Goal: Use online tool/utility: Utilize a website feature to perform a specific function

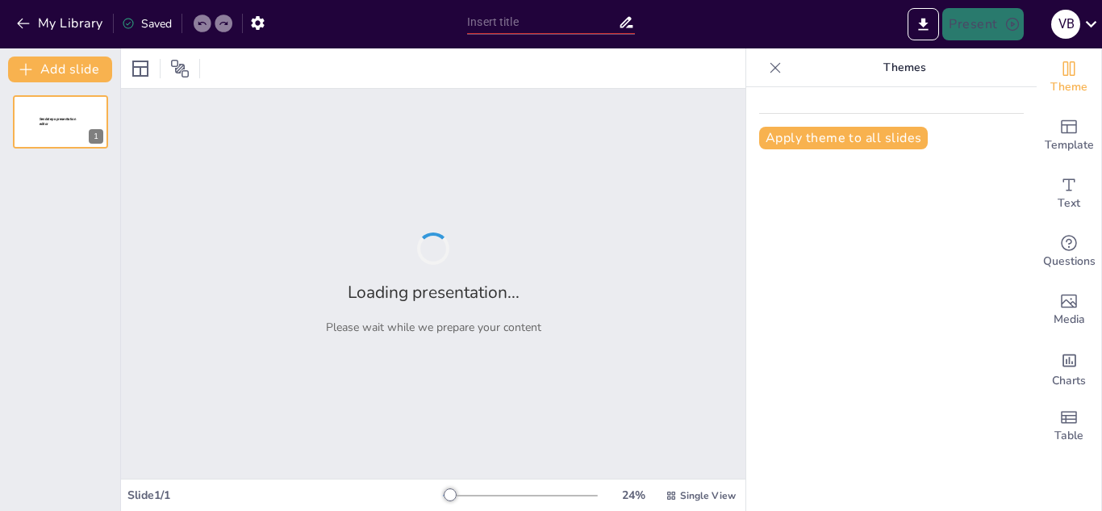
type input "New Sendsteps"
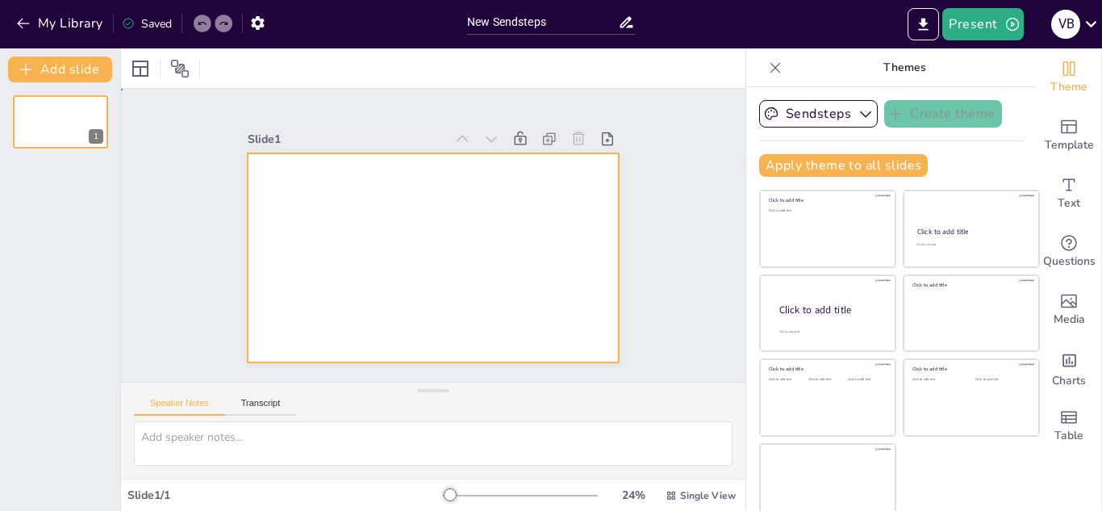
click at [353, 238] on div at bounding box center [433, 257] width 371 height 209
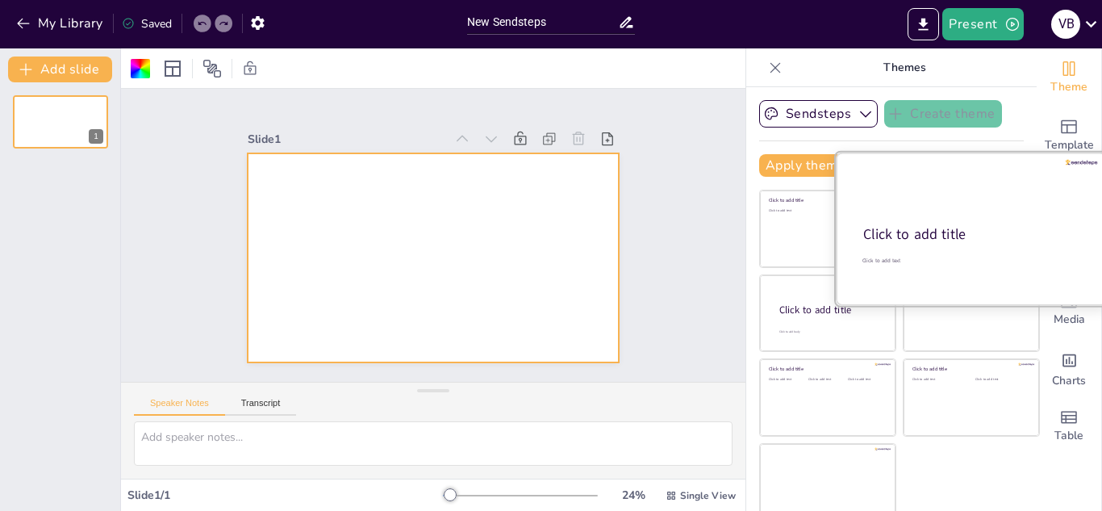
click at [918, 215] on div at bounding box center [971, 228] width 271 height 152
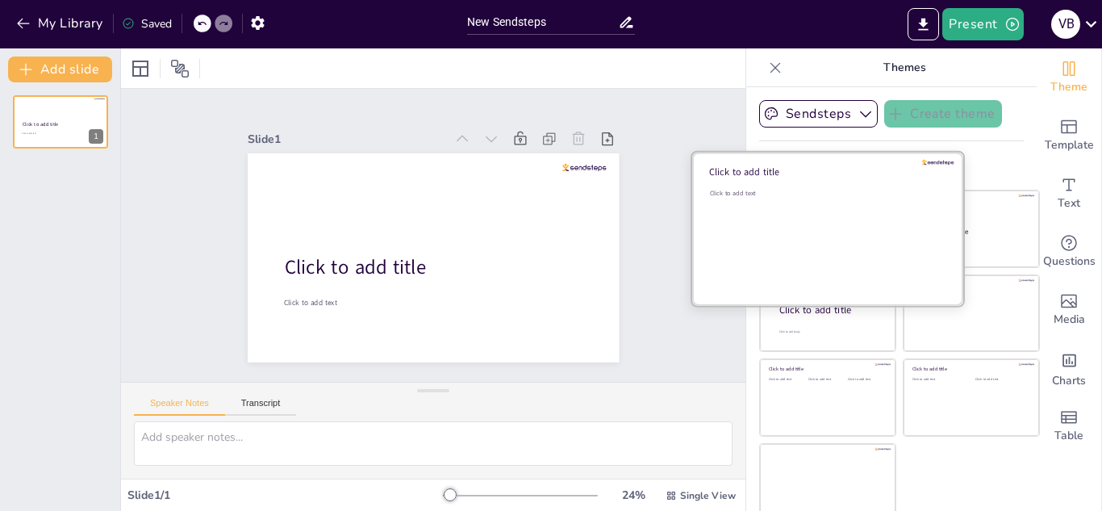
click at [766, 217] on div "Click to add text" at bounding box center [825, 239] width 231 height 100
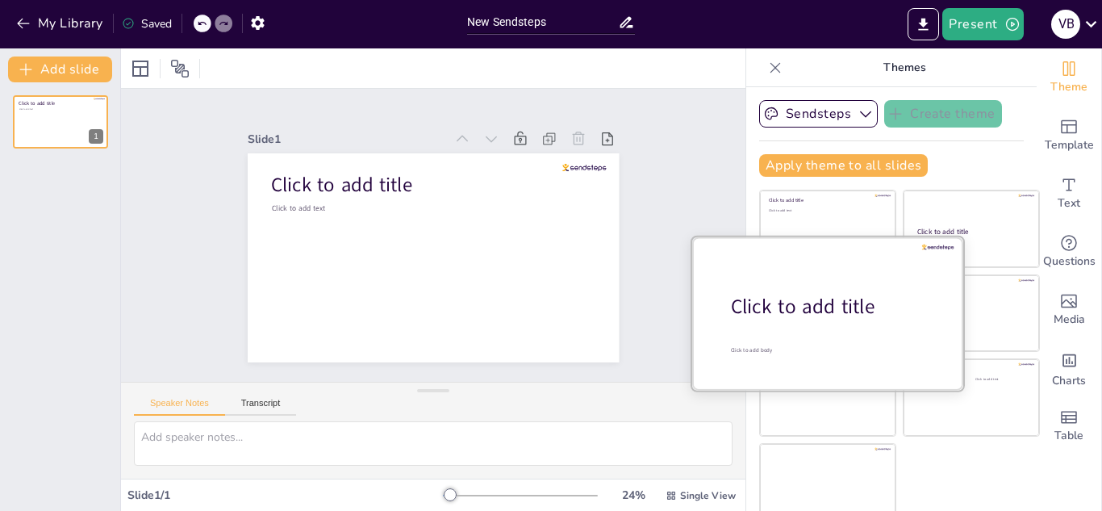
click at [796, 314] on div "Click to add title" at bounding box center [834, 306] width 206 height 27
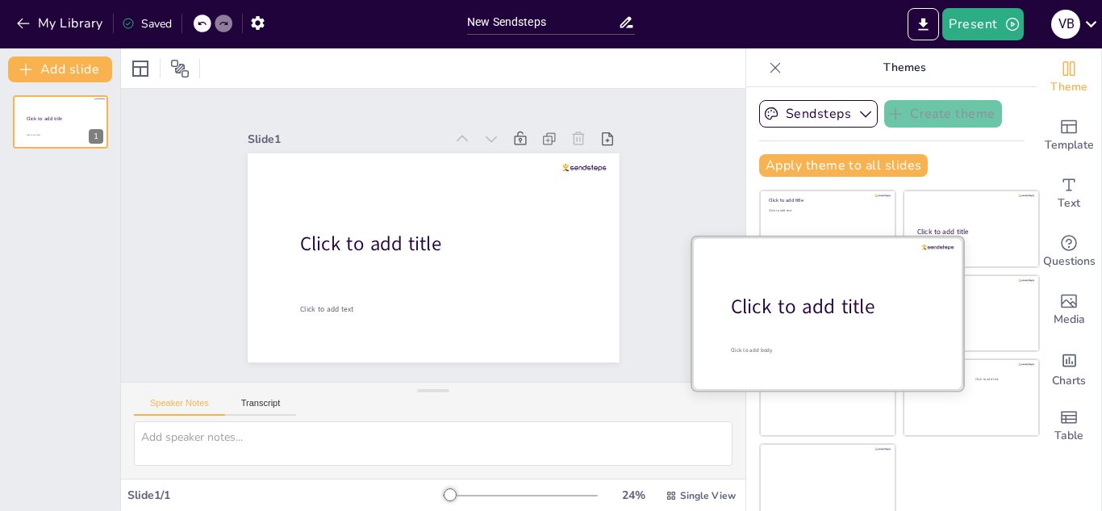
click at [934, 342] on div at bounding box center [827, 312] width 271 height 152
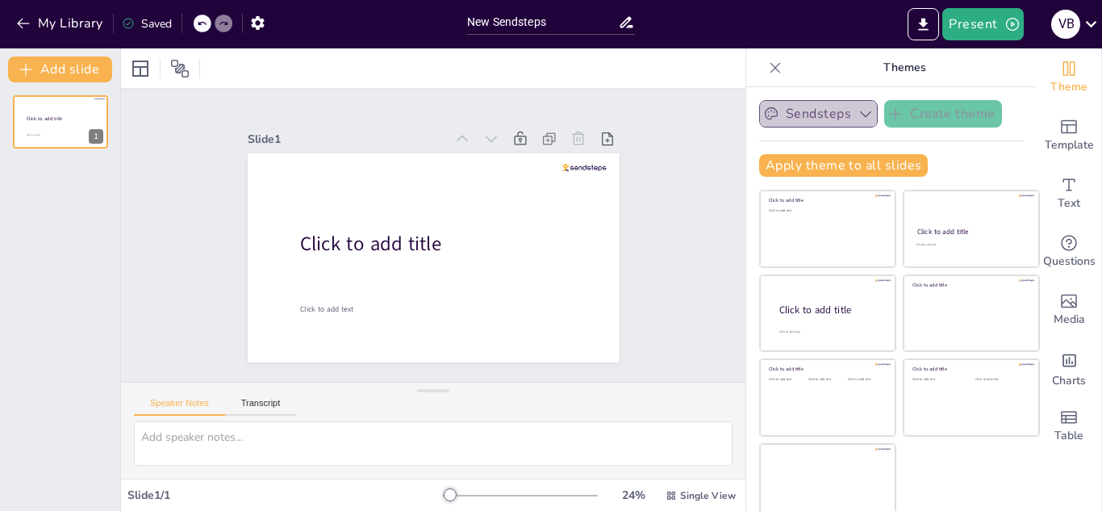
click at [858, 111] on icon "button" at bounding box center [866, 114] width 16 height 16
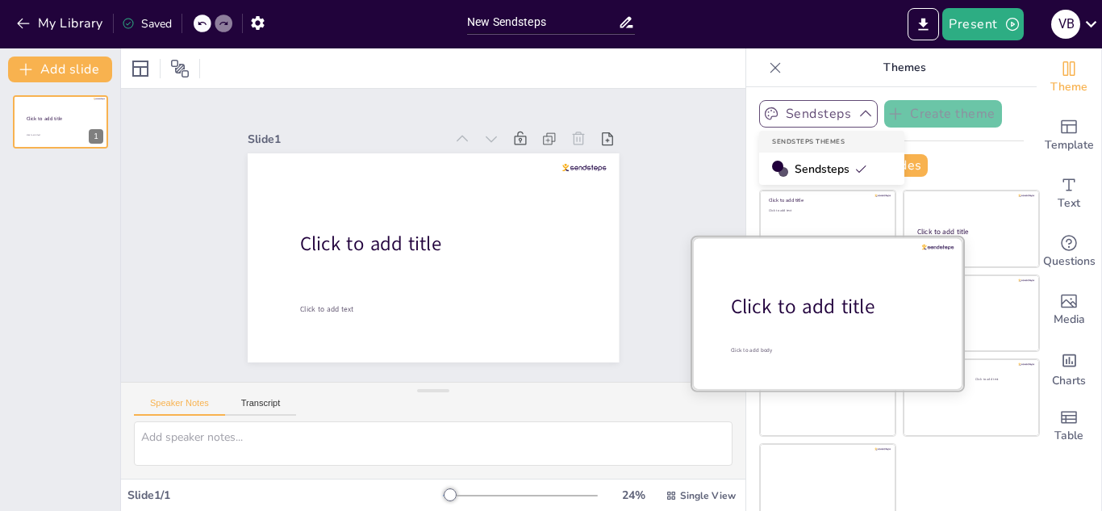
click at [825, 319] on div "Click to add title" at bounding box center [834, 306] width 206 height 27
click at [827, 310] on div "Click to add title" at bounding box center [834, 306] width 206 height 27
click at [870, 301] on div "Click to add title" at bounding box center [834, 306] width 206 height 27
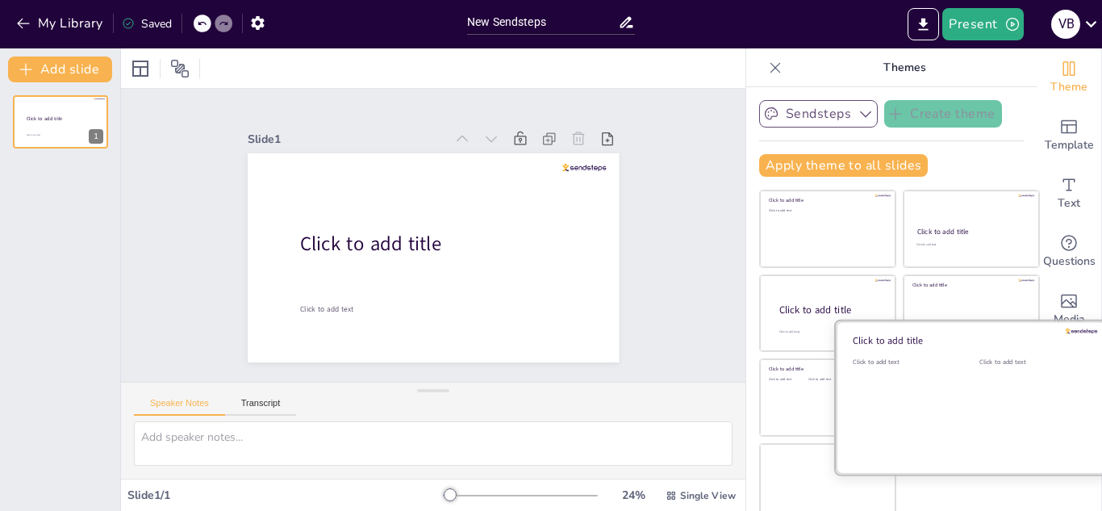
click at [925, 321] on div "Click to add title Click to add text Click to add text" at bounding box center [971, 321] width 271 height 0
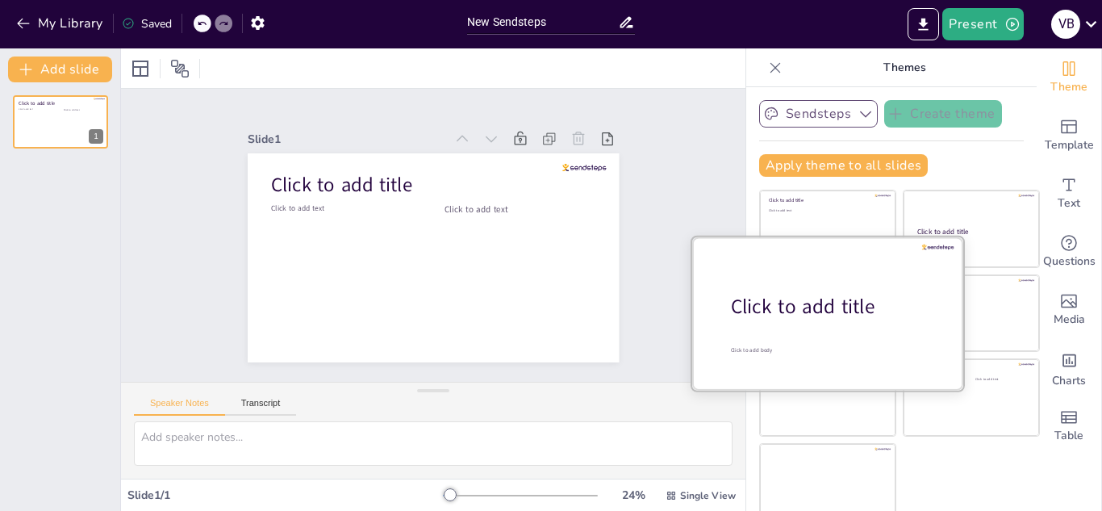
click at [786, 281] on div at bounding box center [827, 312] width 271 height 152
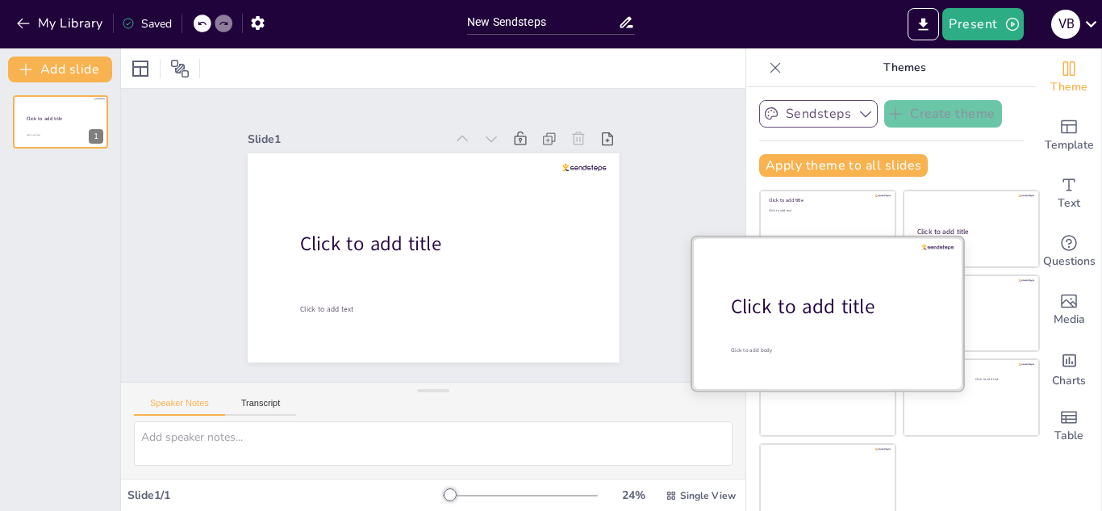
click at [800, 241] on div at bounding box center [827, 312] width 271 height 152
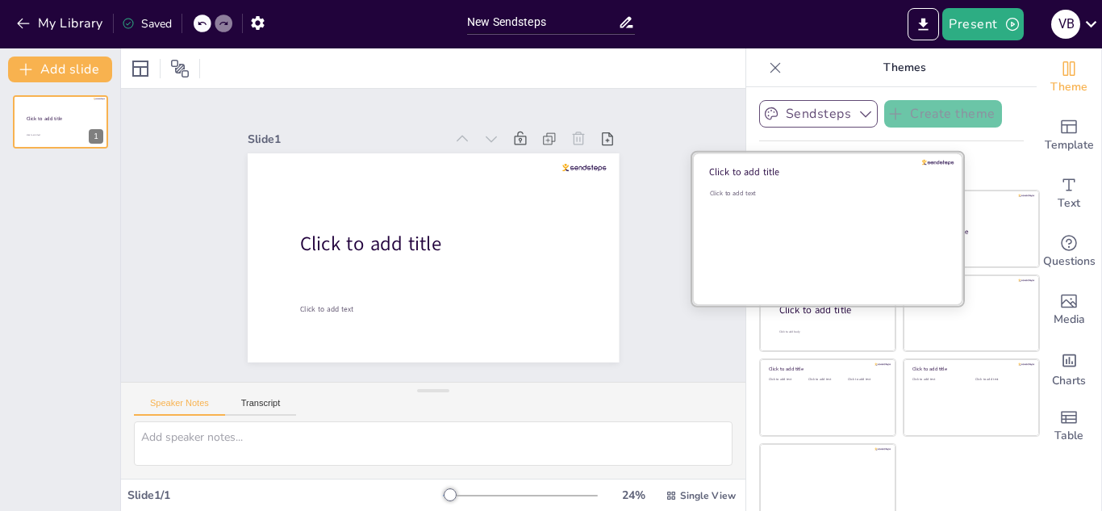
click at [815, 224] on div "Click to add text" at bounding box center [825, 239] width 231 height 100
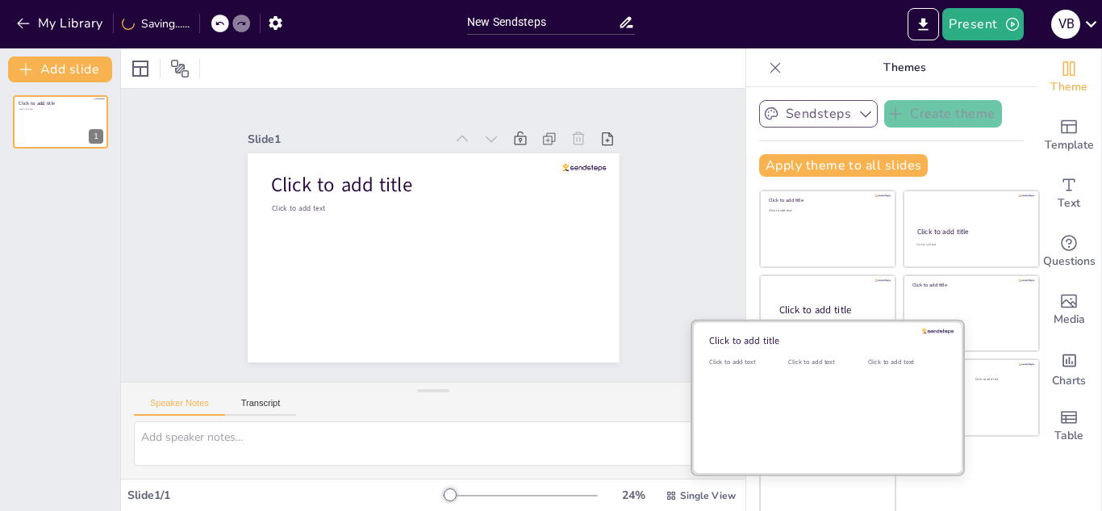
click at [826, 412] on div "Click to add text" at bounding box center [824, 407] width 73 height 100
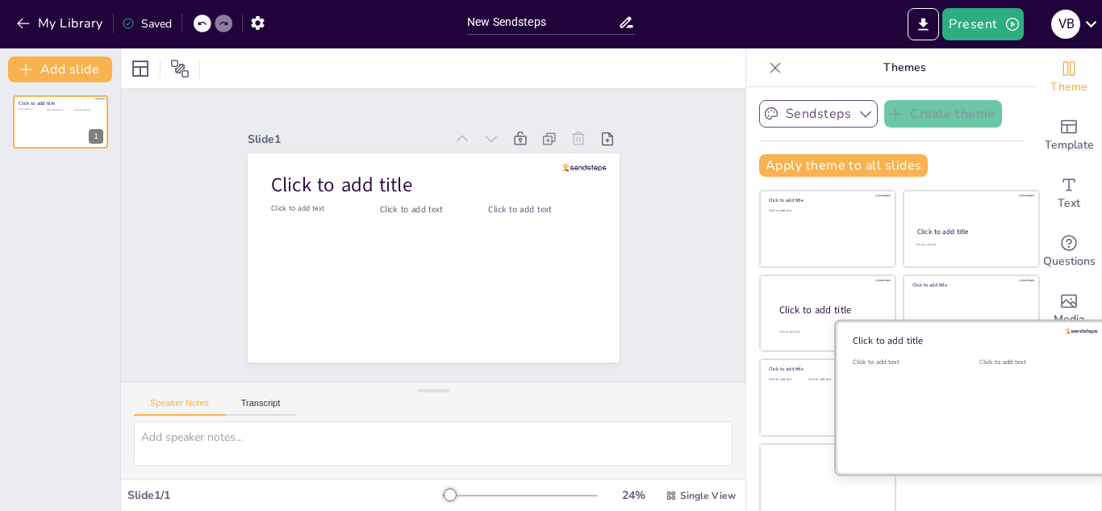
scroll to position [10, 0]
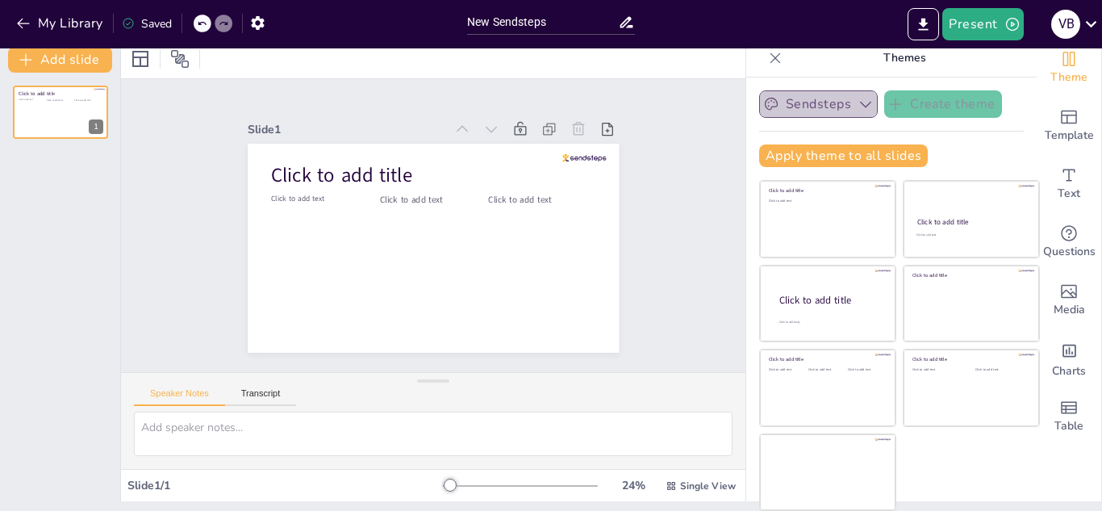
click at [858, 99] on icon "button" at bounding box center [866, 104] width 16 height 16
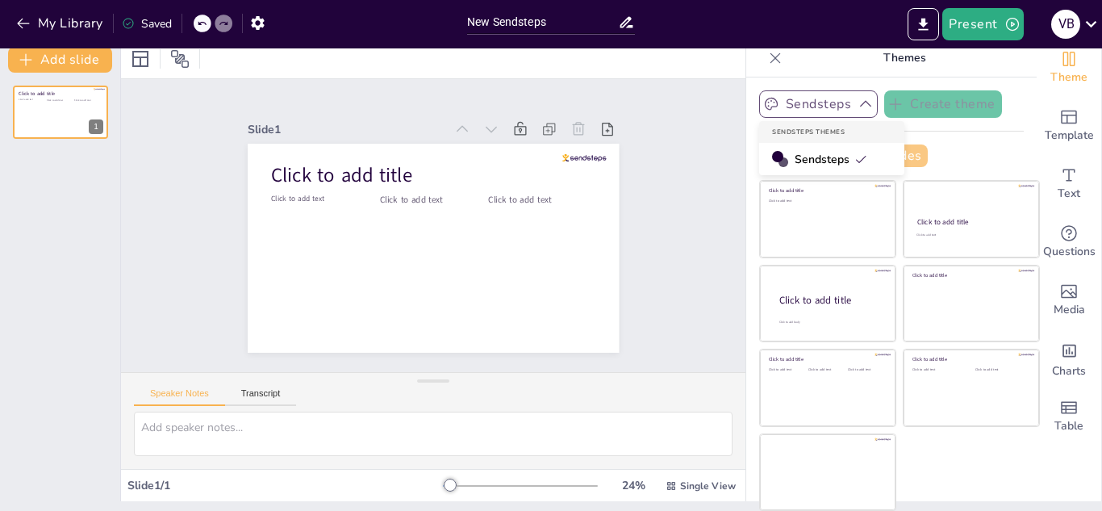
click at [817, 156] on span "Sendsteps" at bounding box center [831, 159] width 73 height 15
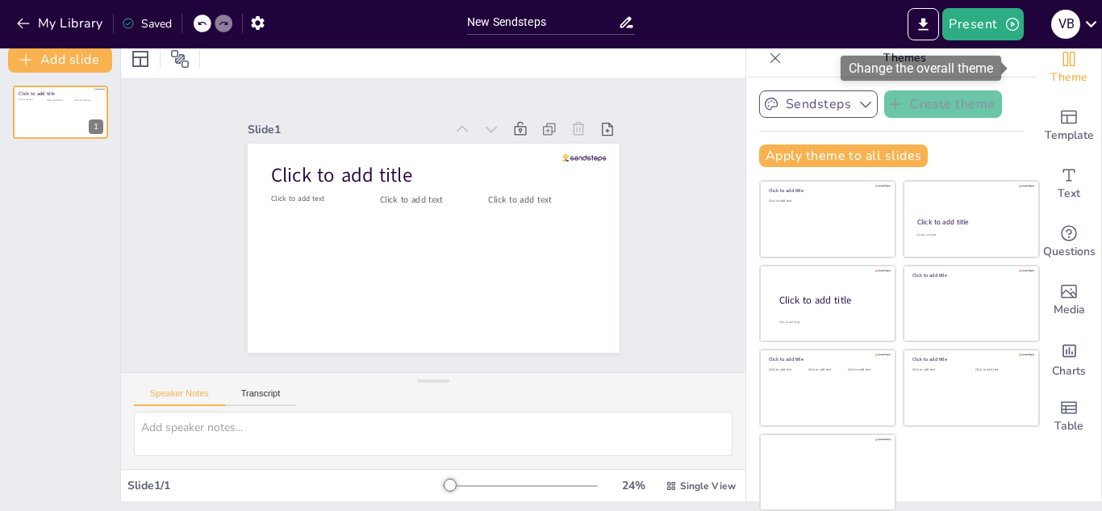
click at [1050, 77] on span "Theme" at bounding box center [1068, 78] width 37 height 18
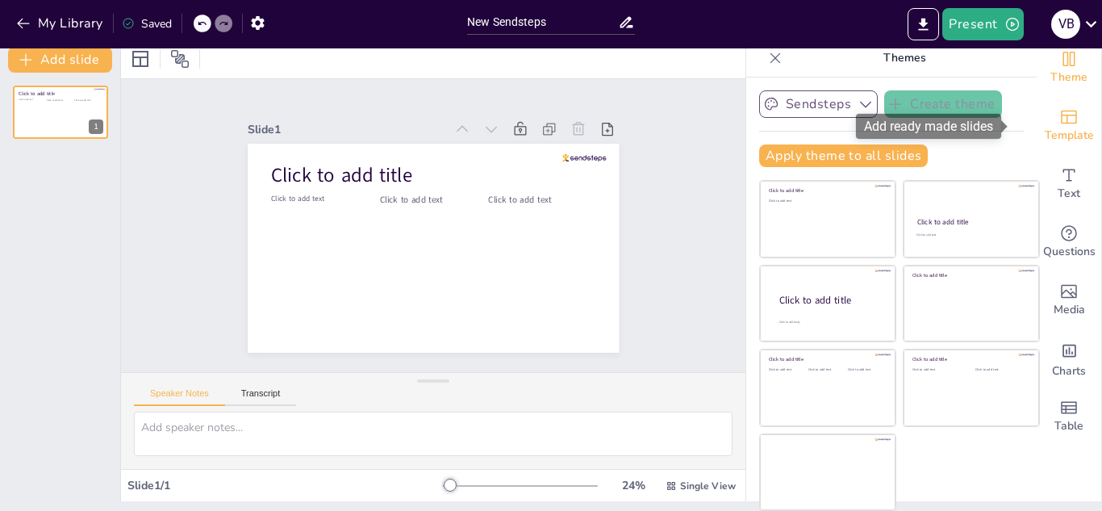
click at [1047, 131] on span "Template" at bounding box center [1069, 136] width 49 height 18
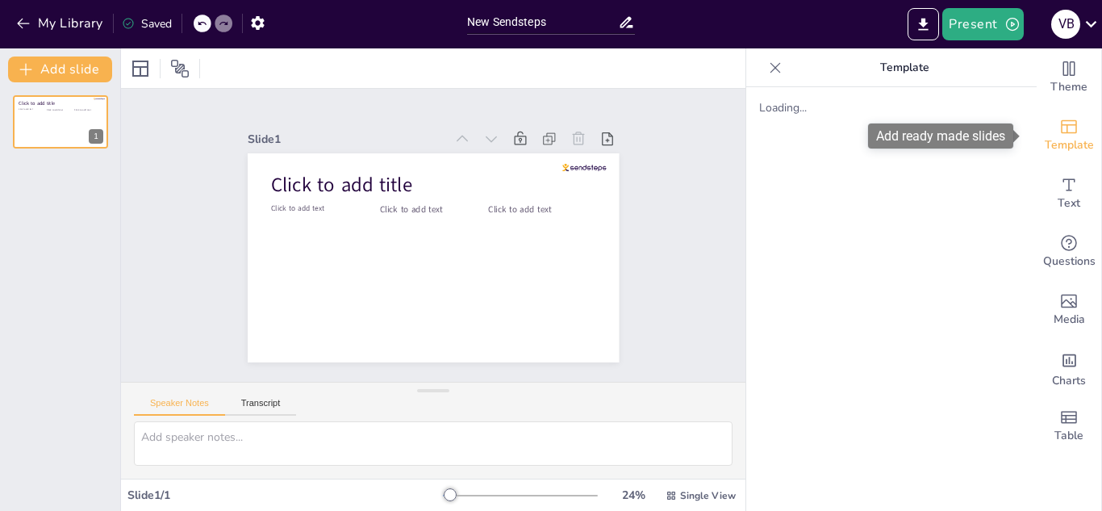
scroll to position [0, 0]
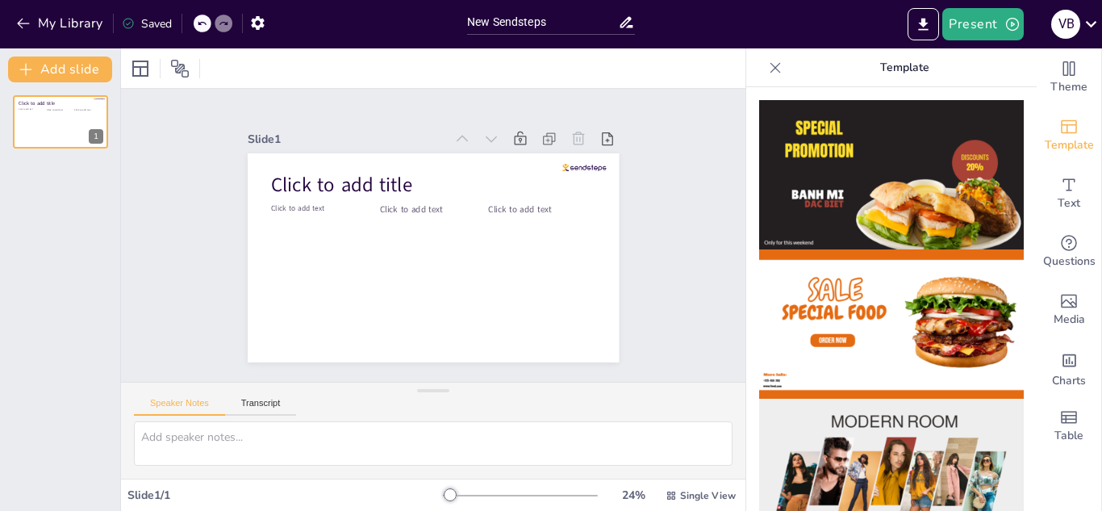
click at [911, 188] on img at bounding box center [891, 174] width 265 height 149
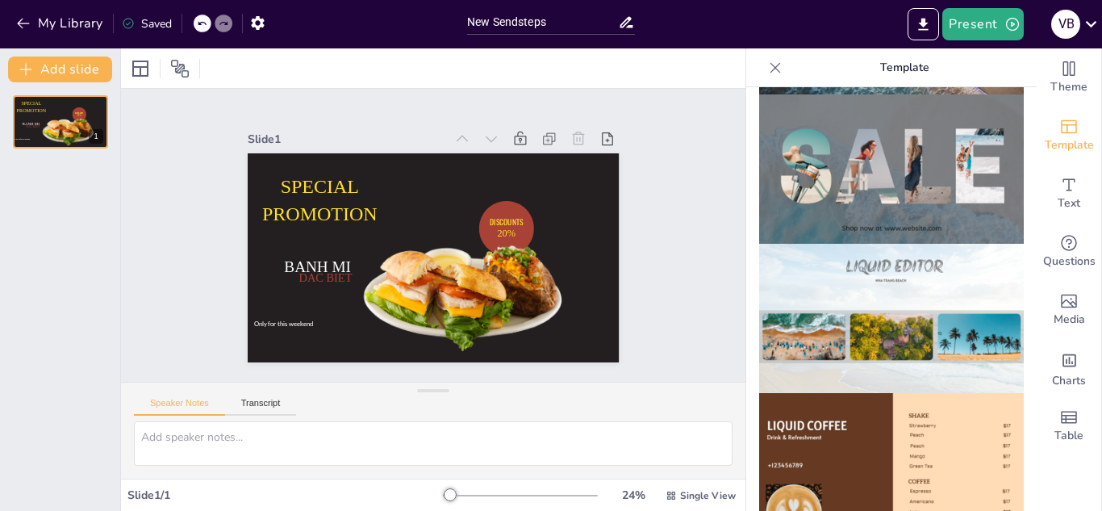
scroll to position [738, 0]
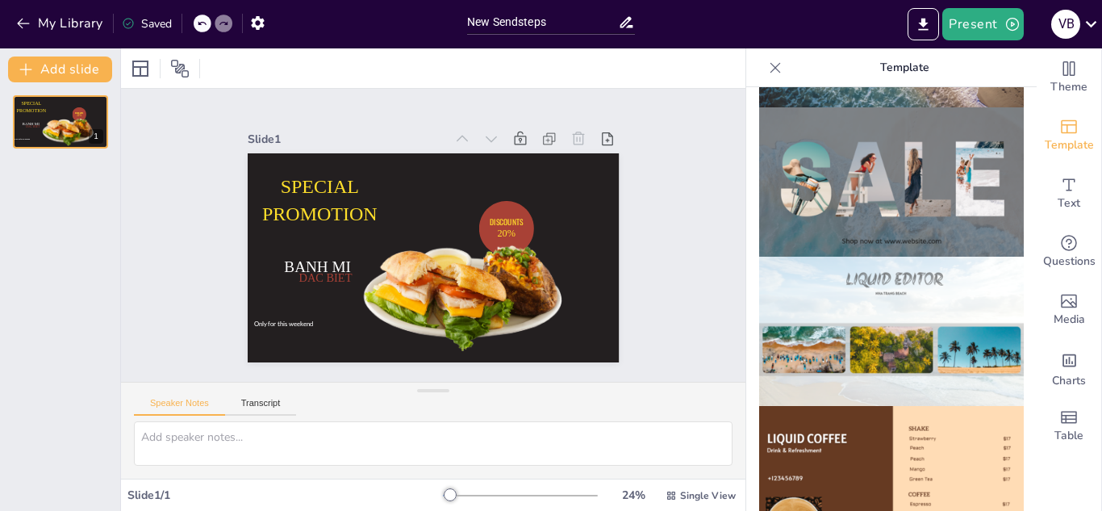
click at [900, 321] on img at bounding box center [891, 331] width 265 height 149
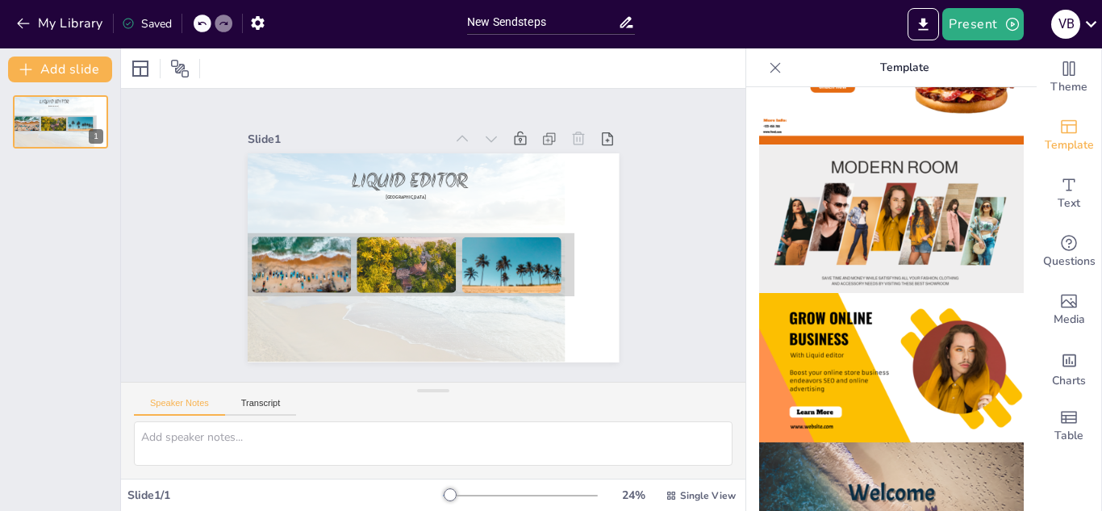
scroll to position [173, 0]
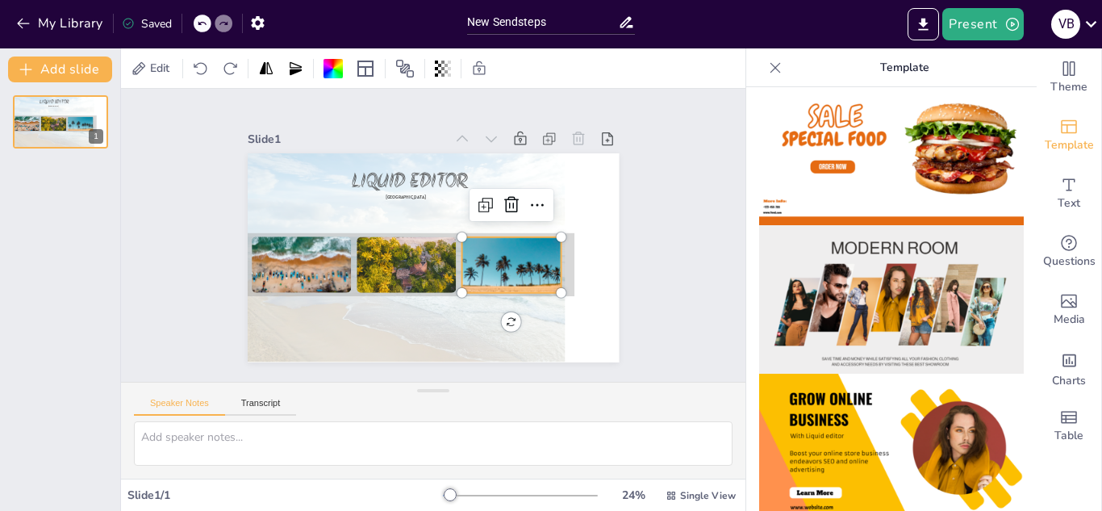
click at [491, 257] on div at bounding box center [506, 282] width 106 height 85
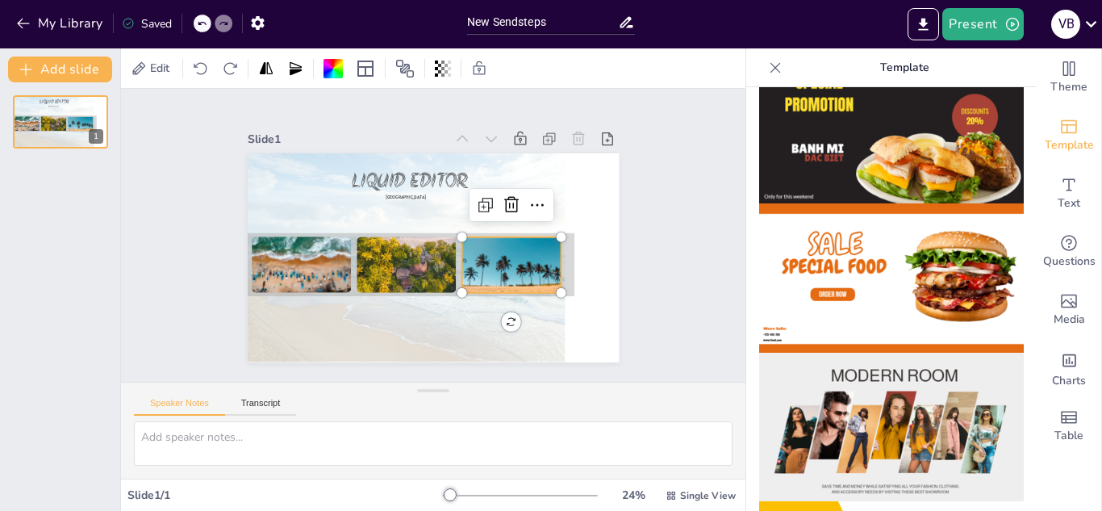
scroll to position [0, 0]
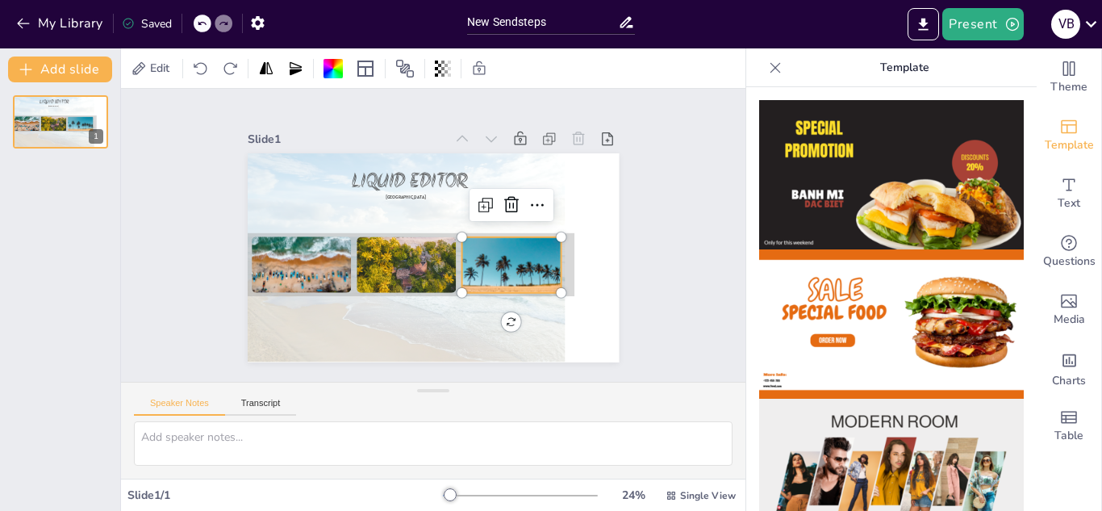
click at [950, 349] on img at bounding box center [891, 323] width 265 height 149
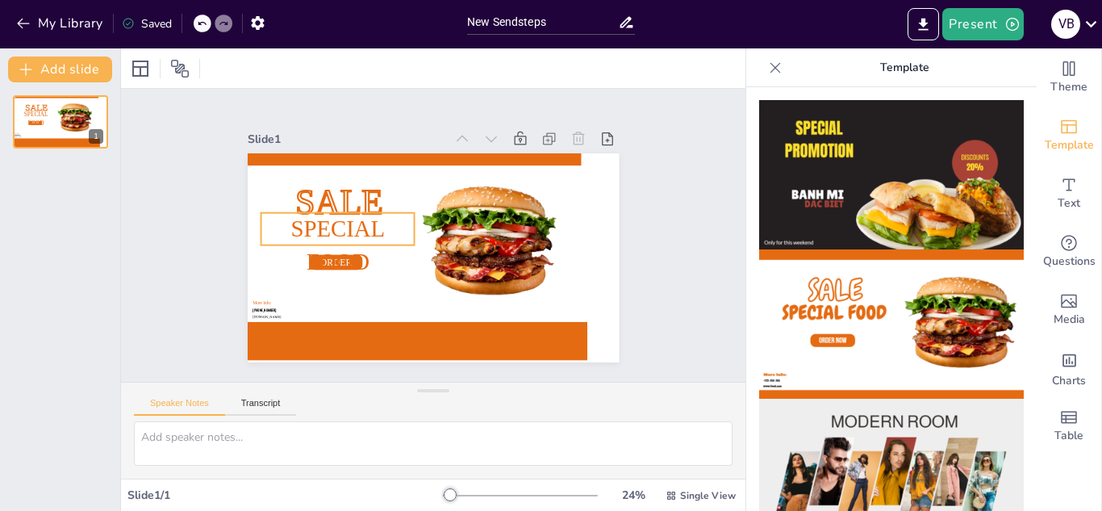
click at [360, 207] on div "SALE ORDER NOW Special Food [PHONE_NUMBER] More Info: [DOMAIN_NAME]" at bounding box center [433, 257] width 371 height 209
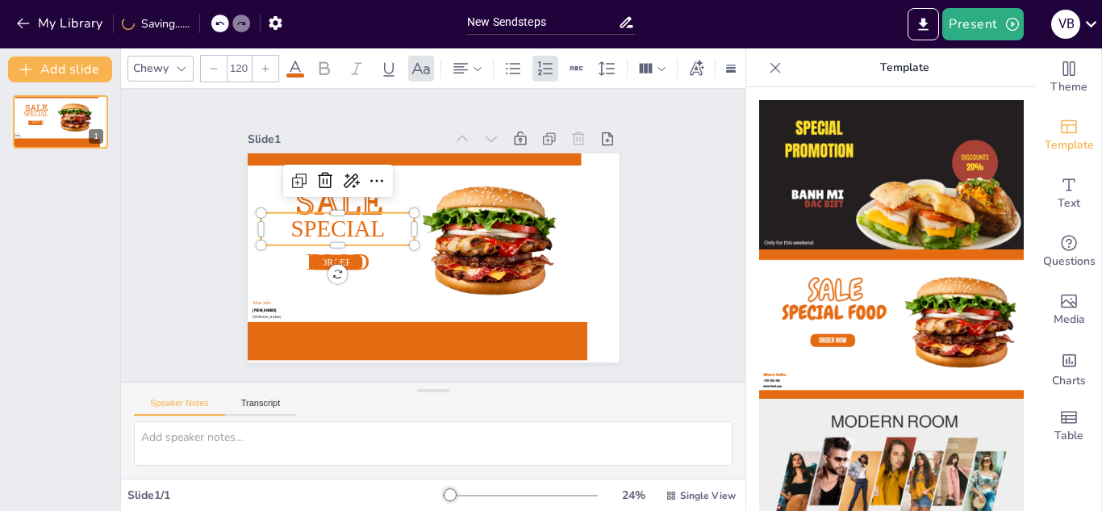
click at [673, 204] on div "Slide 1 SALE ORDER NOW Special Food [PHONE_NUMBER] More Info: [DOMAIN_NAME]" at bounding box center [433, 235] width 624 height 293
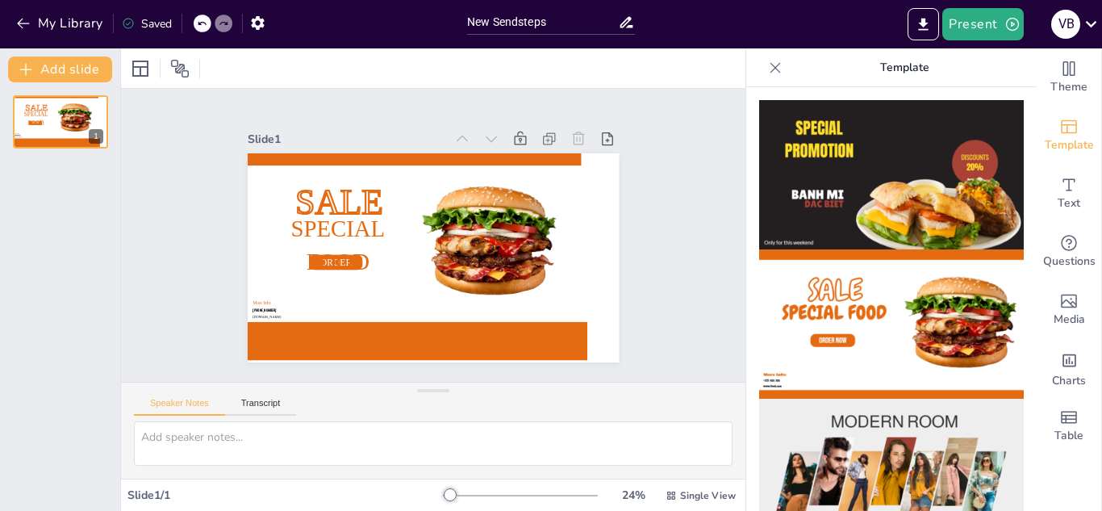
drag, startPoint x: 1020, startPoint y: 143, endPoint x: 1021, endPoint y: 167, distance: 24.2
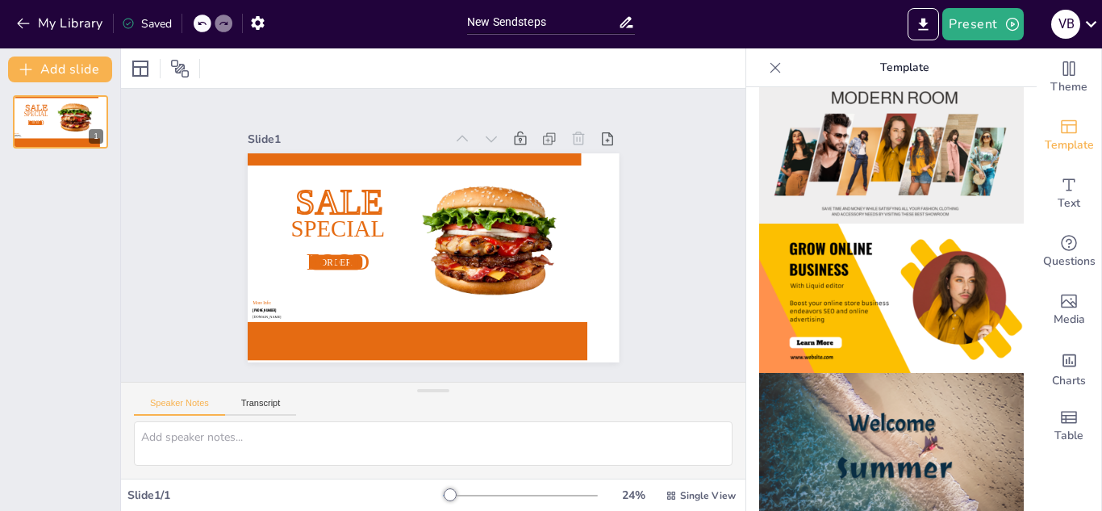
scroll to position [336, 0]
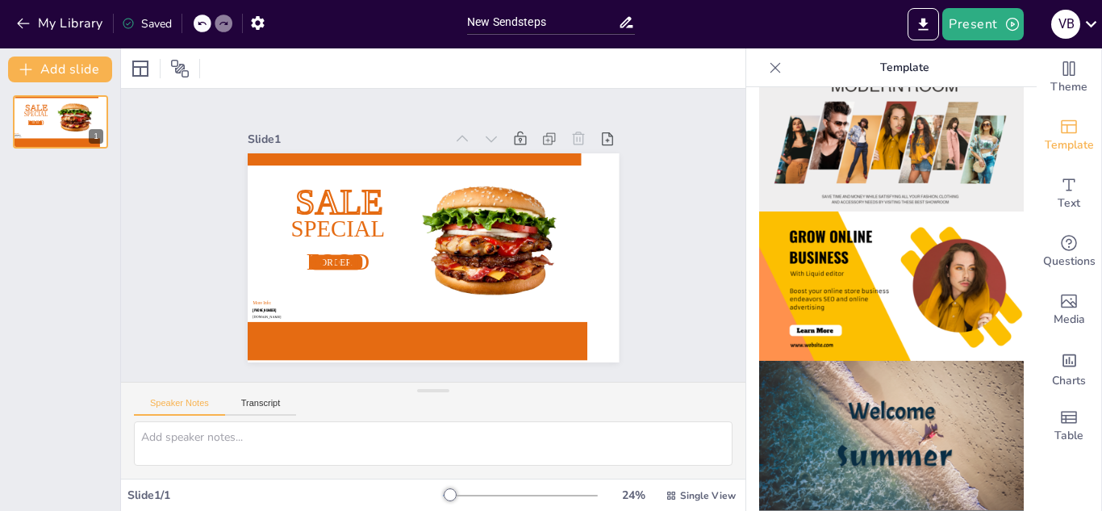
click at [860, 390] on img at bounding box center [891, 435] width 265 height 149
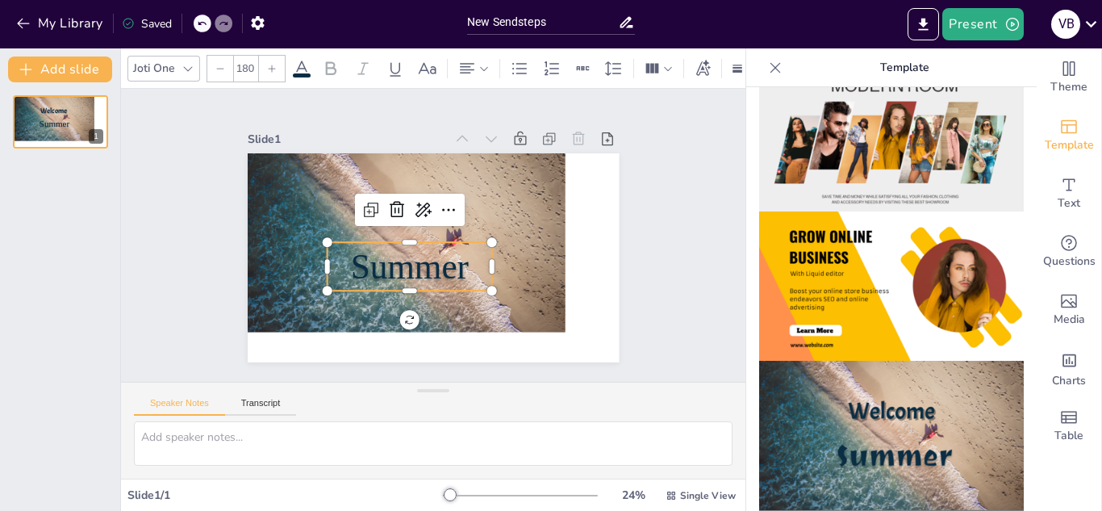
click at [401, 262] on span "Summer" at bounding box center [405, 264] width 121 height 51
click at [1053, 23] on div "V B" at bounding box center [1065, 24] width 29 height 29
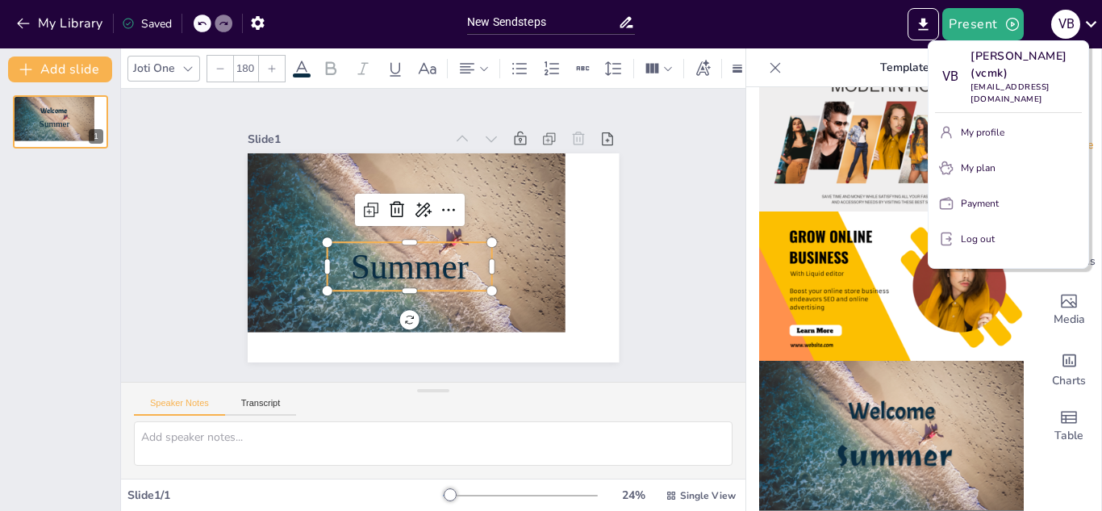
click at [962, 241] on p "Log out" at bounding box center [978, 239] width 34 height 15
